Goal: Transaction & Acquisition: Purchase product/service

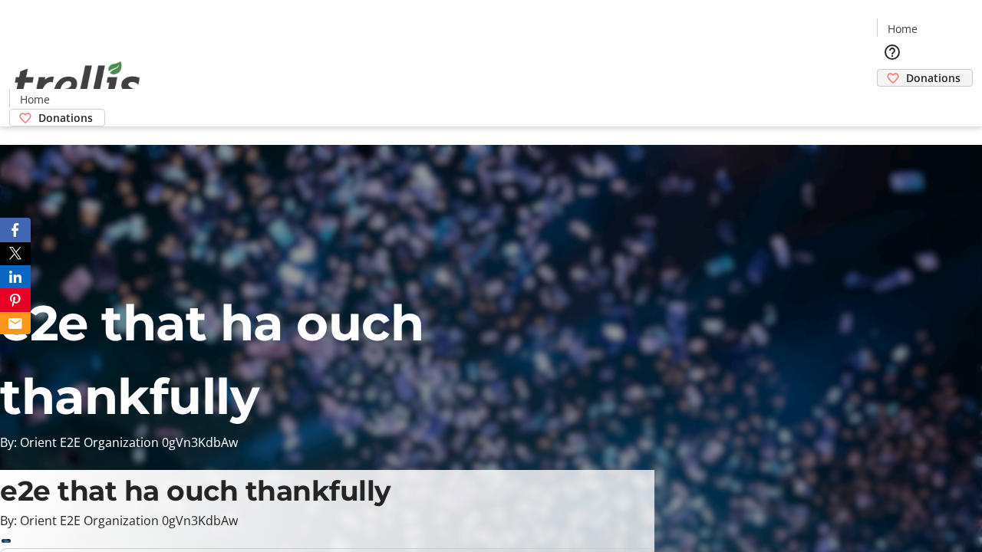
click at [906, 70] on span "Donations" at bounding box center [933, 78] width 54 height 16
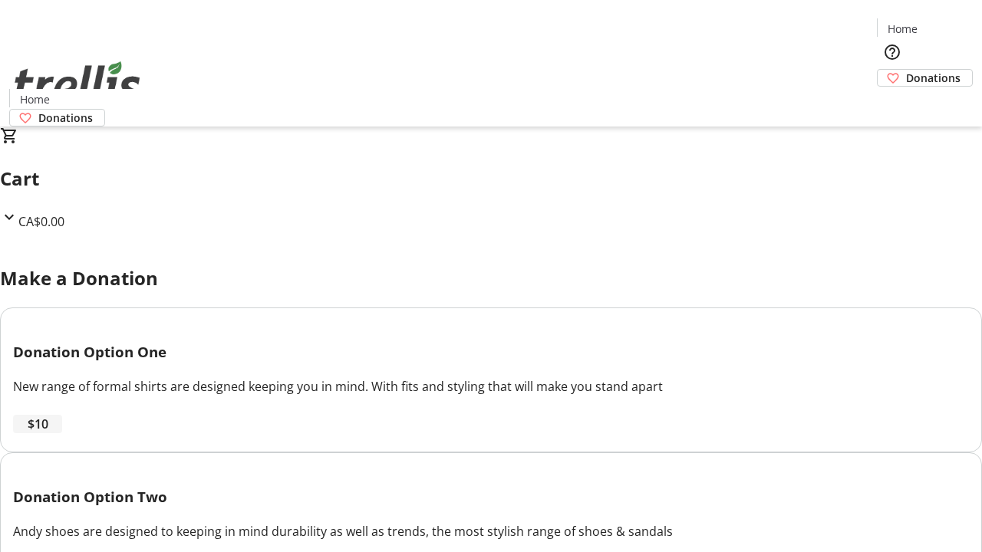
click at [48, 433] on span "$10" at bounding box center [38, 424] width 21 height 18
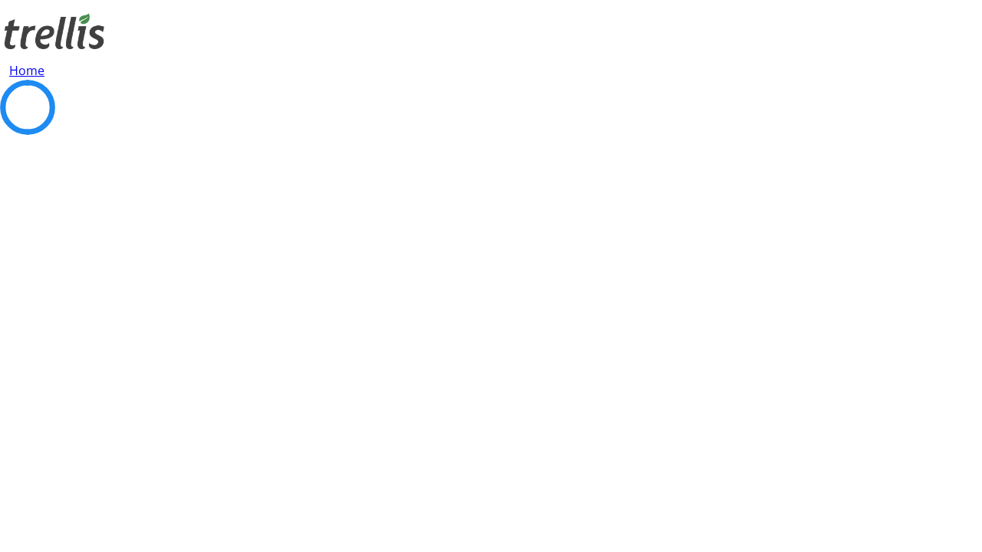
select select "CA"
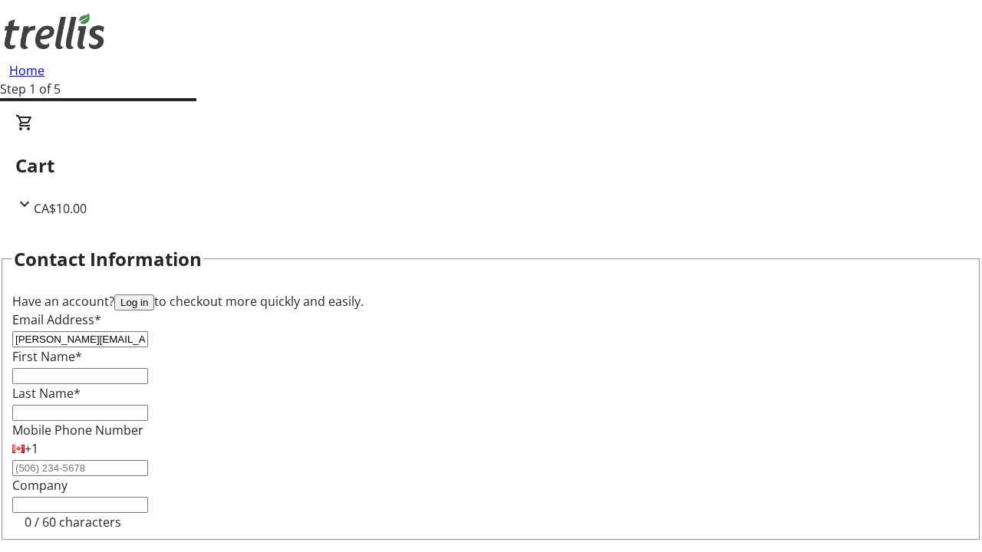
type input "[PERSON_NAME][EMAIL_ADDRESS][DOMAIN_NAME]"
type input "[PERSON_NAME]"
type input "[STREET_ADDRESS][PERSON_NAME]"
type input "Kelowna"
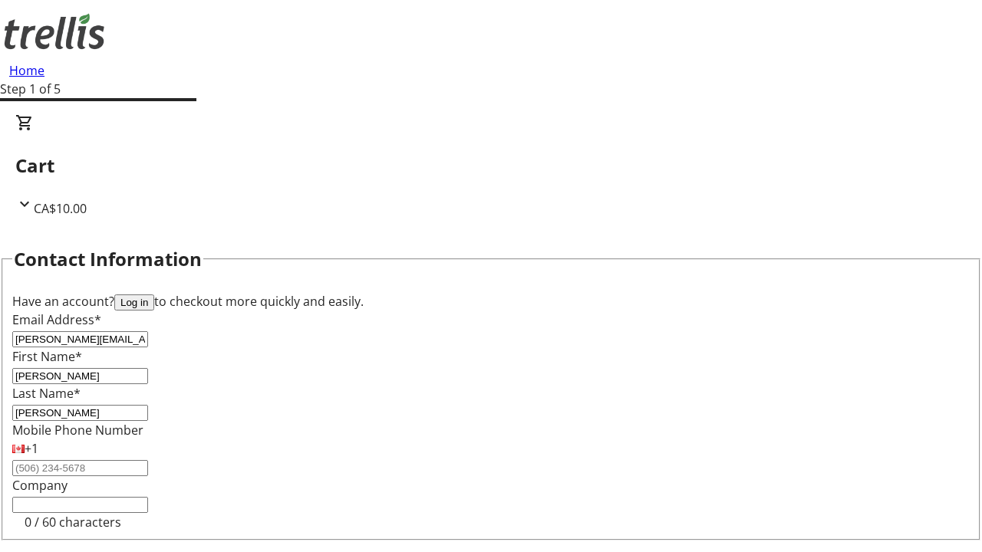
select select "BC"
type input "Kelowna"
type input "V1Y 0C2"
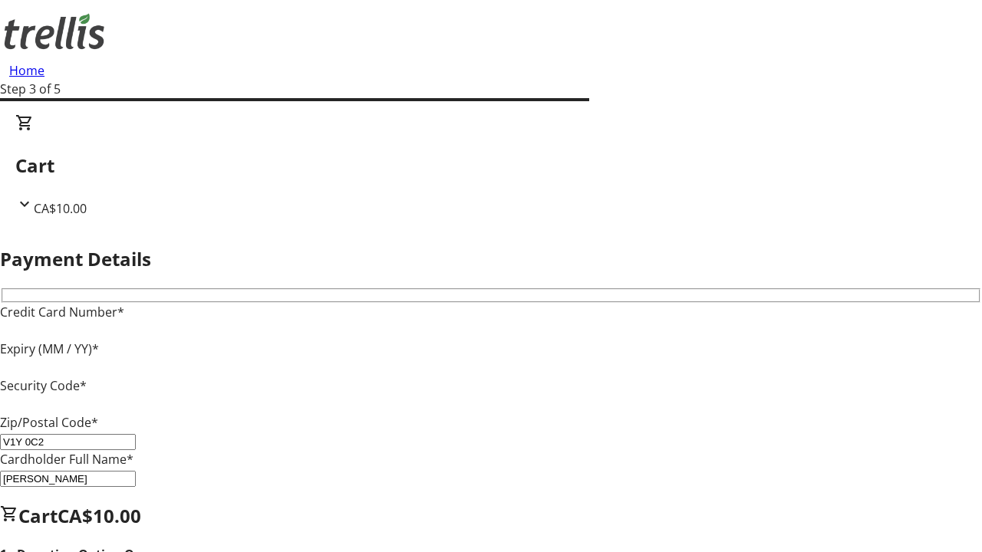
type input "V1Y 0C2"
